Goal: Navigation & Orientation: Find specific page/section

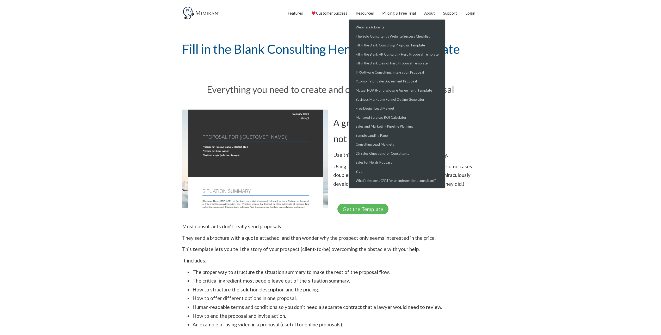
click at [362, 14] on link "Resources" at bounding box center [365, 13] width 18 height 13
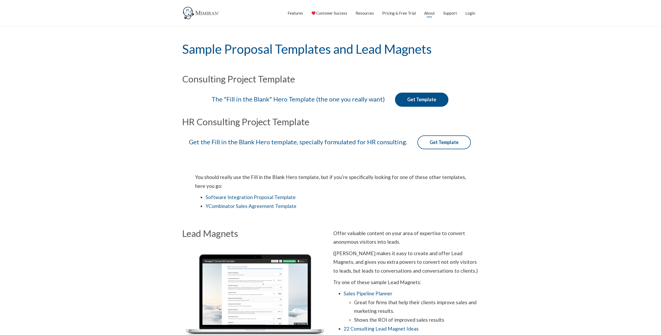
click at [430, 13] on link "About" at bounding box center [429, 13] width 11 height 13
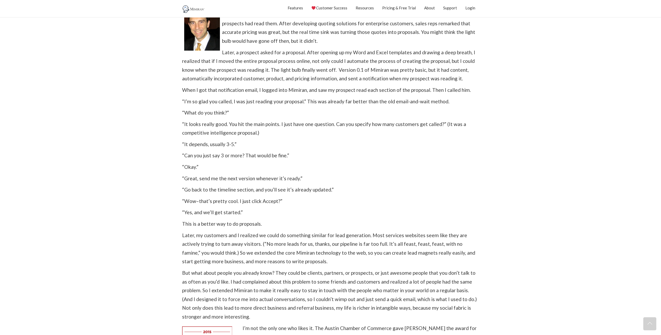
scroll to position [287, 0]
